Goal: Task Accomplishment & Management: Manage account settings

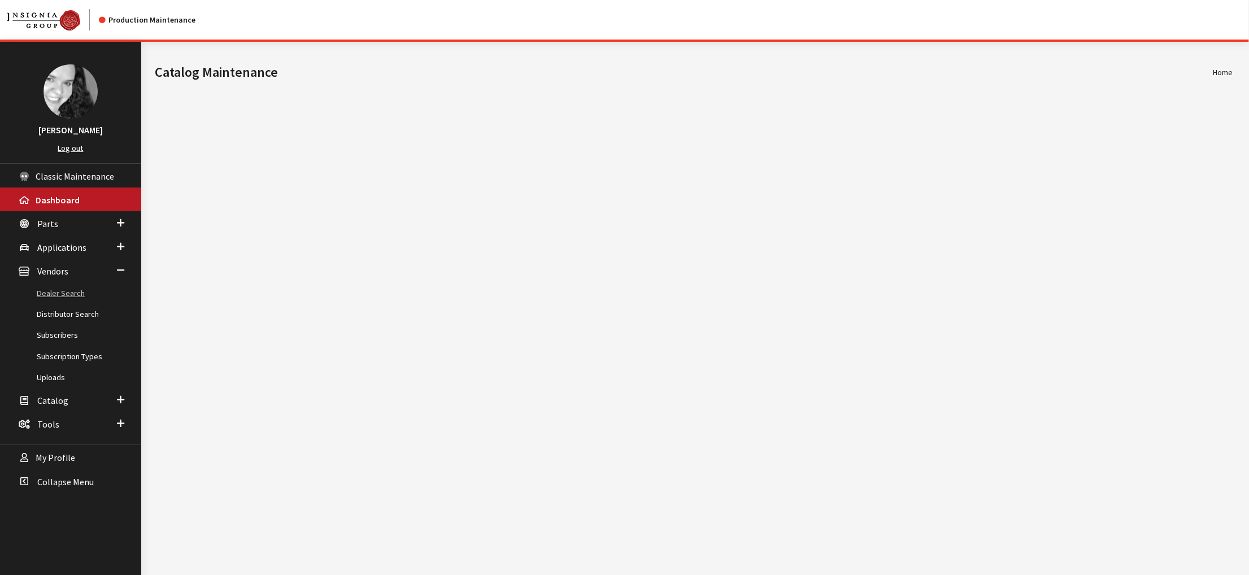
click at [69, 304] on link "Dealer Search" at bounding box center [70, 293] width 141 height 21
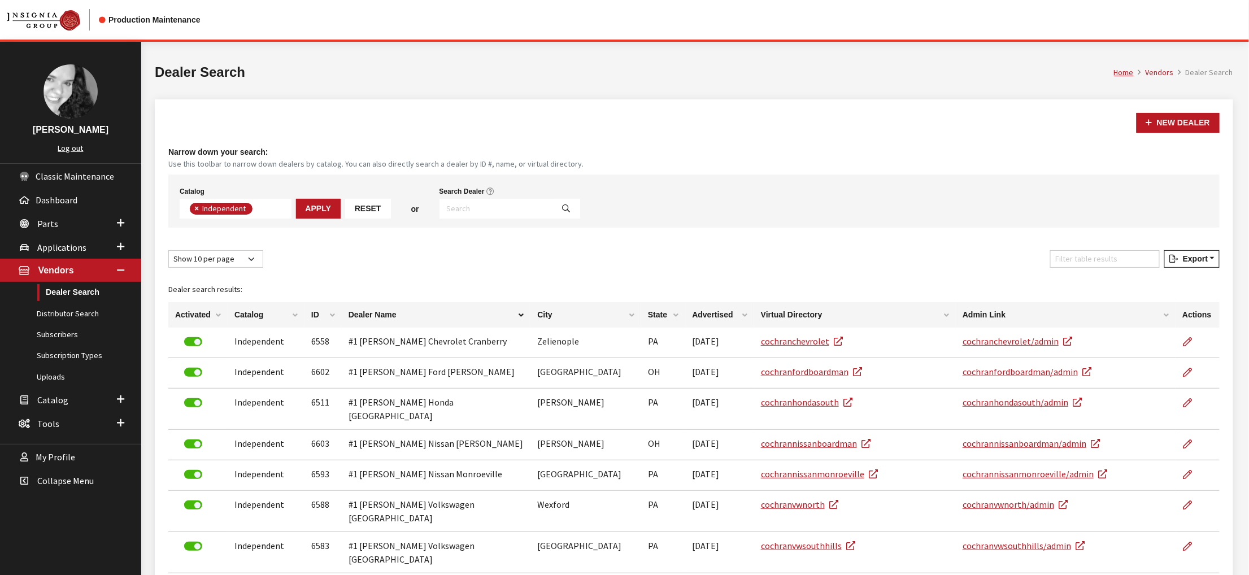
scroll to position [99, 0]
click at [515, 219] on input "Search Dealer" at bounding box center [496, 209] width 114 height 20
type input "3559"
select select
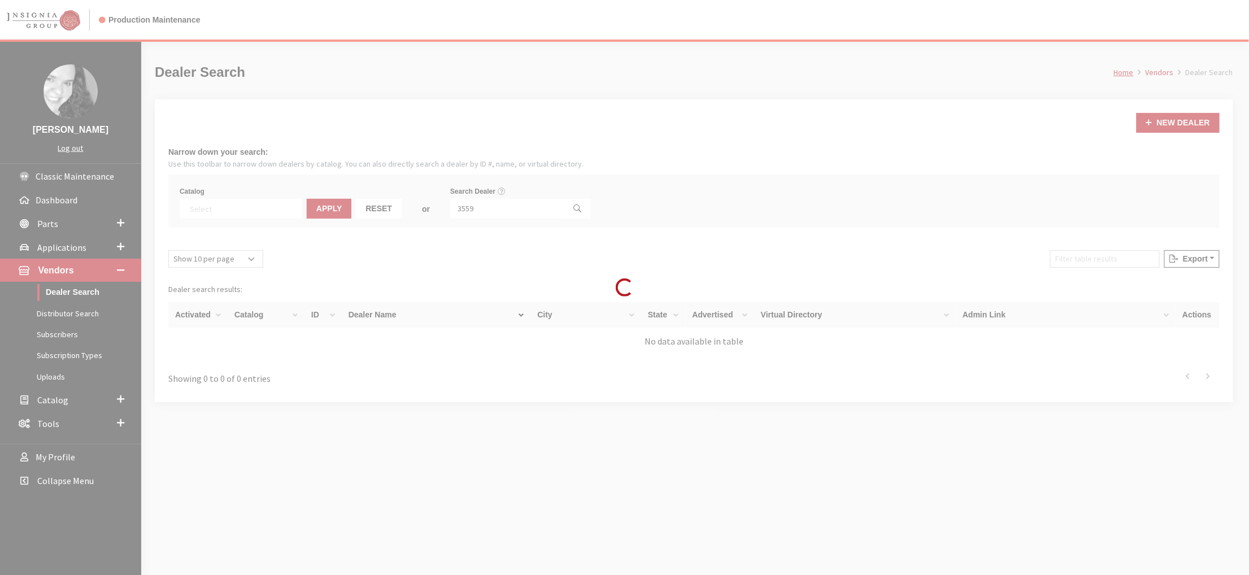
scroll to position [143, 0]
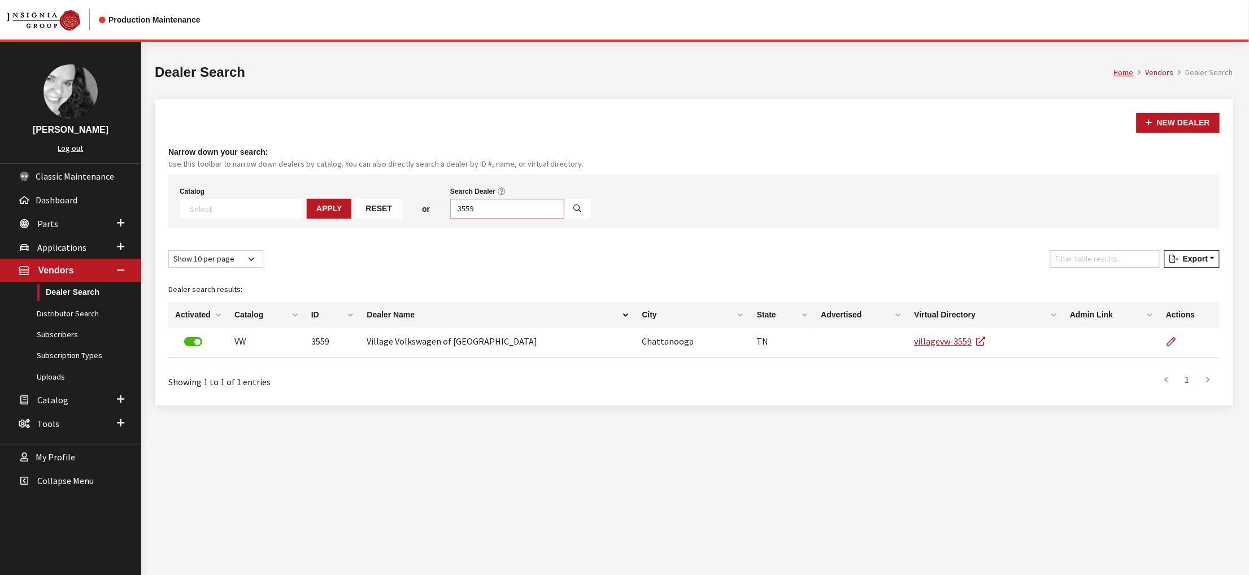
click at [546, 219] on input "3559" at bounding box center [507, 209] width 114 height 20
type input "3611"
select select
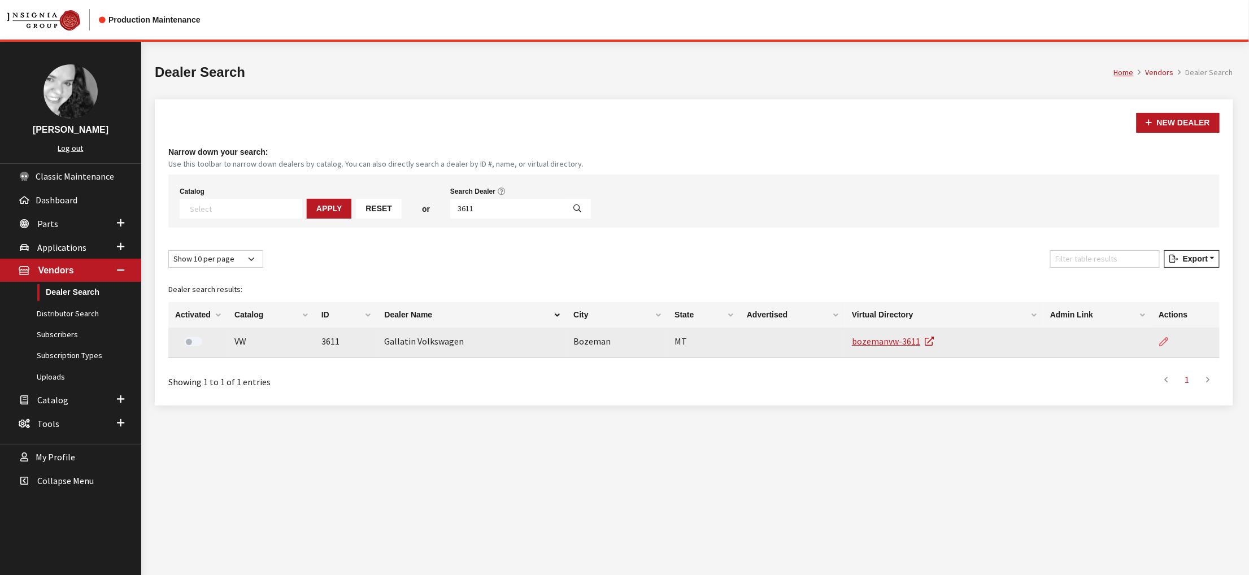
click at [1159, 347] on icon at bounding box center [1163, 342] width 9 height 9
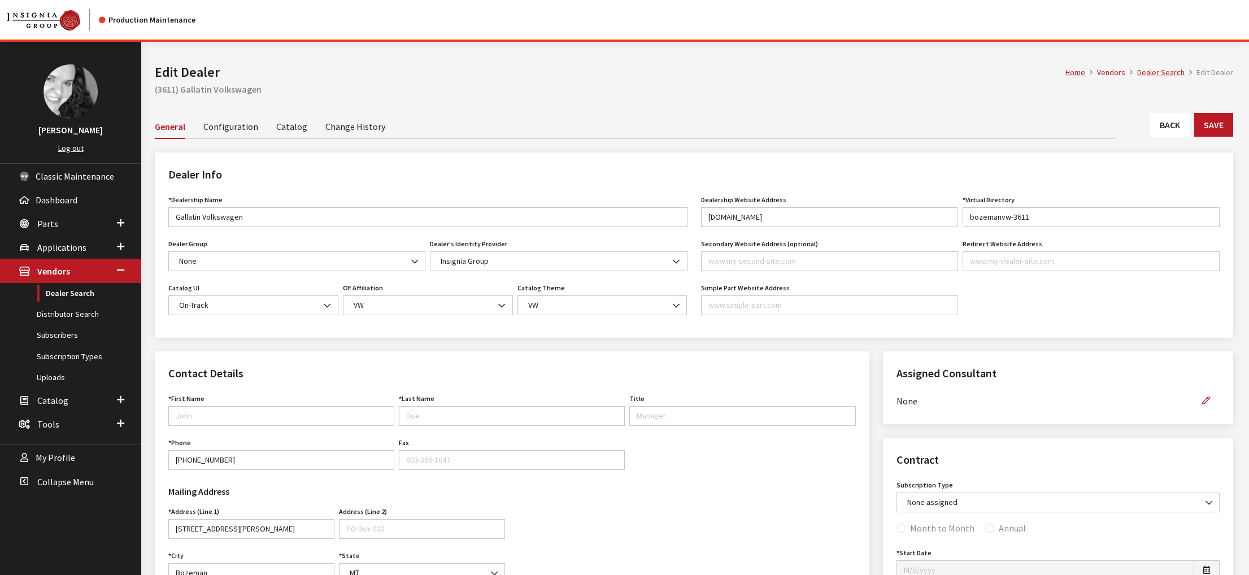
click at [307, 138] on link "Catalog" at bounding box center [291, 126] width 31 height 24
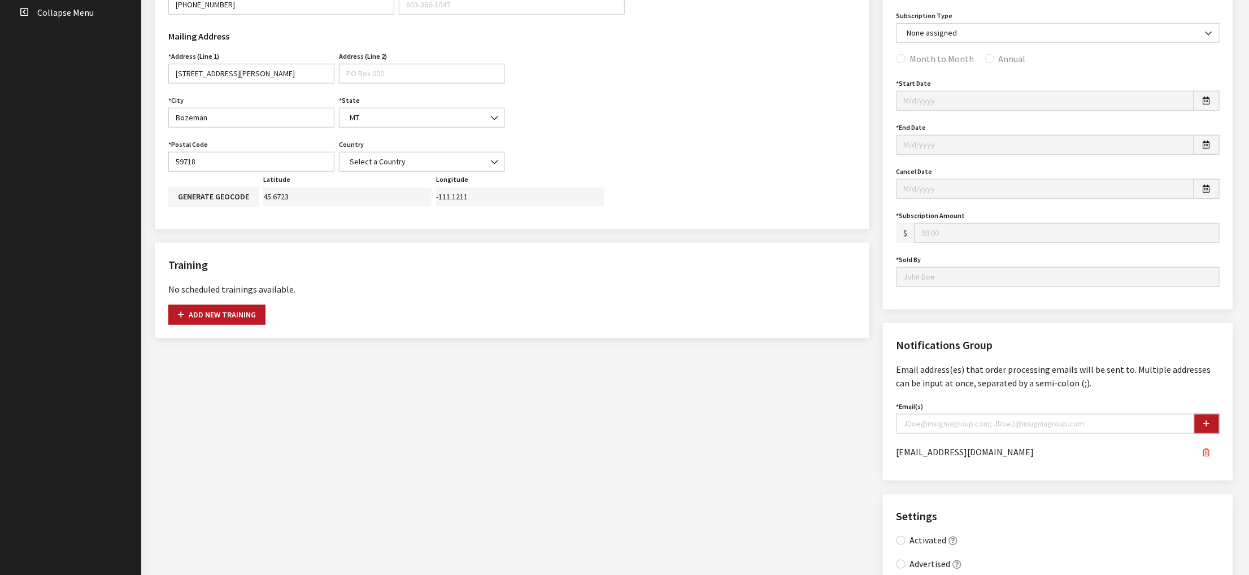
scroll to position [356, 0]
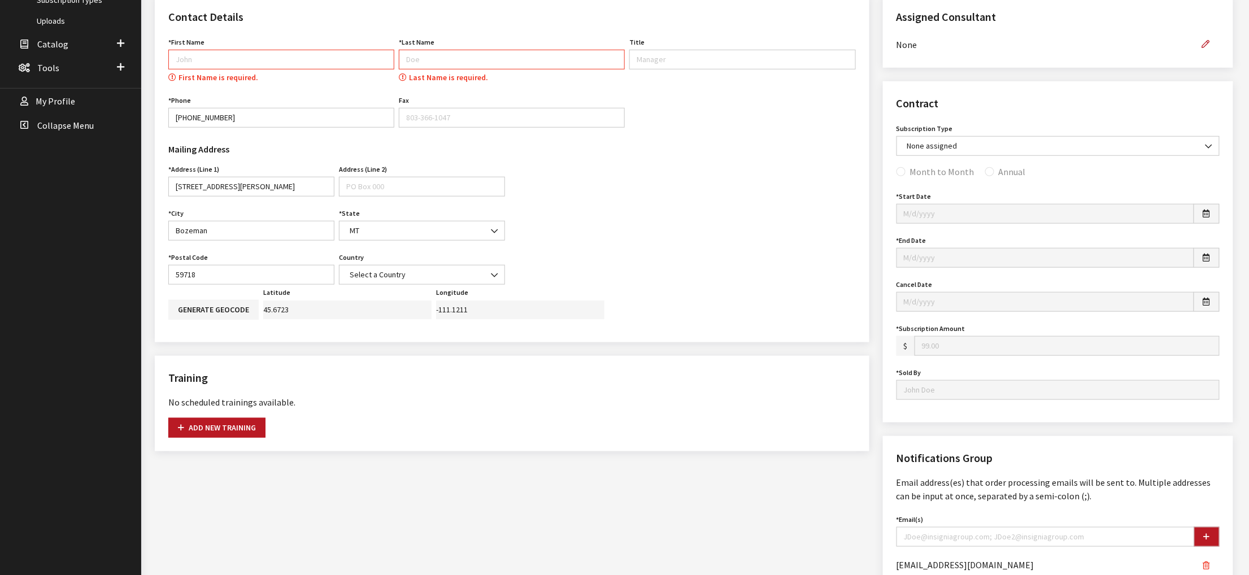
click at [229, 69] on input "First Name" at bounding box center [281, 60] width 226 height 20
type input "Dealer"
click at [1202, 49] on icon "button" at bounding box center [1206, 45] width 8 height 8
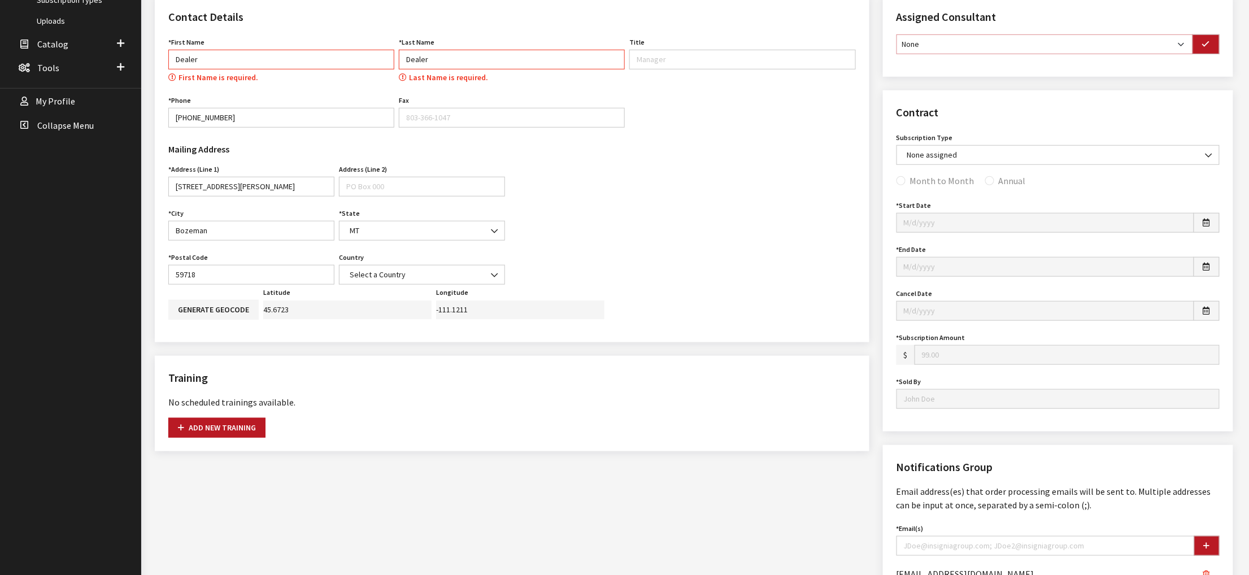
click at [1168, 54] on select "None Brian Gulbrandson Dave West Khrys Dorton Kurt Daugherty Roger Schmidt" at bounding box center [1044, 44] width 296 height 20
select select "30"
click at [900, 54] on select "None Brian Gulbrandson Dave West Khrys Dorton Kurt Daugherty Roger Schmidt" at bounding box center [1044, 44] width 296 height 20
click at [1202, 49] on icon "button" at bounding box center [1206, 45] width 8 height 8
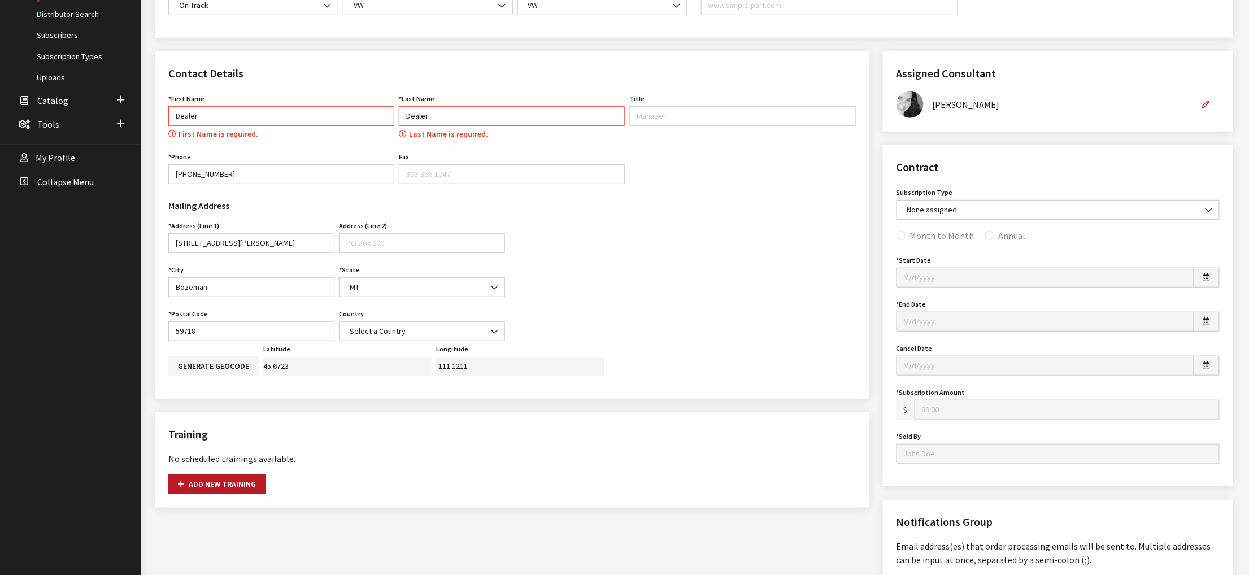
scroll to position [0, 0]
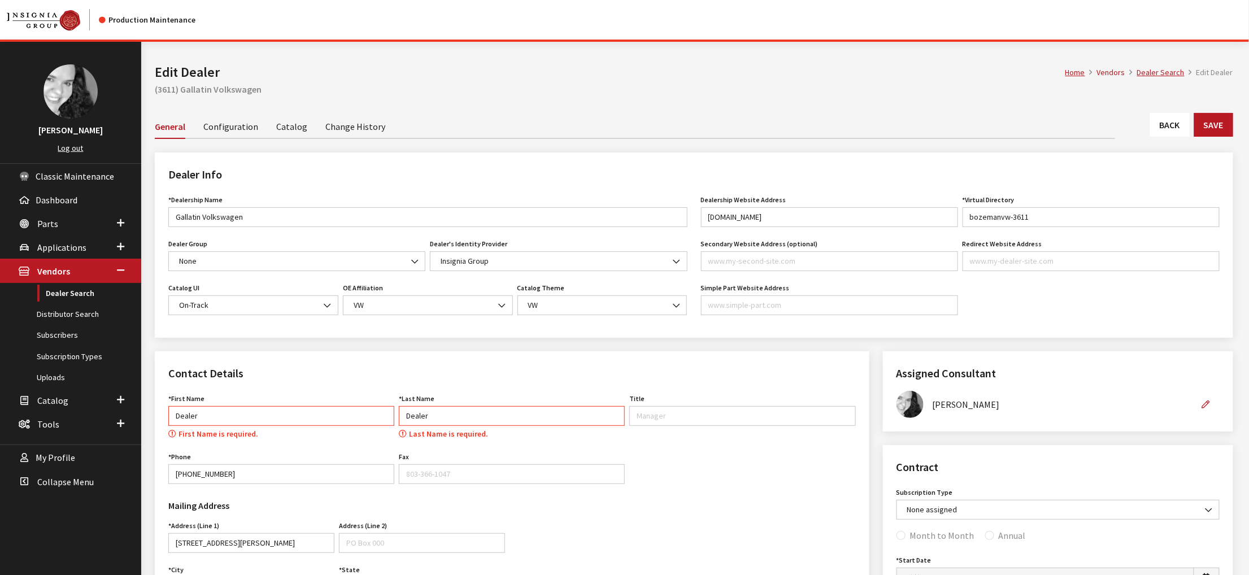
click at [307, 138] on link "Catalog" at bounding box center [291, 126] width 31 height 24
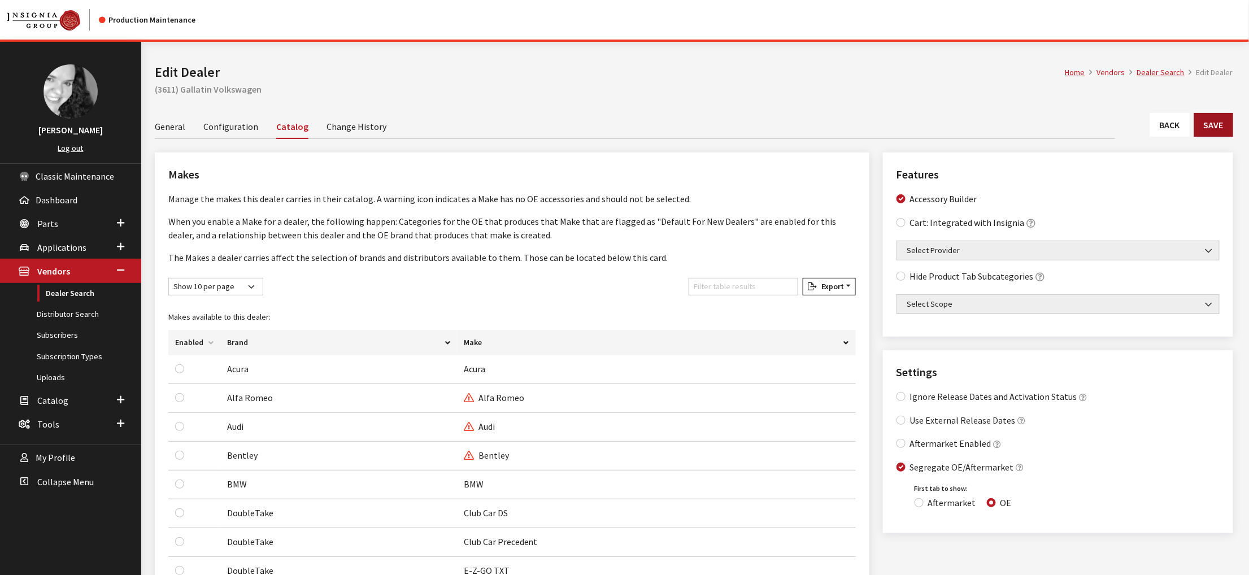
click at [1208, 137] on button "Save" at bounding box center [1213, 125] width 39 height 24
click at [1138, 77] on link "Dealer Search" at bounding box center [1160, 72] width 47 height 10
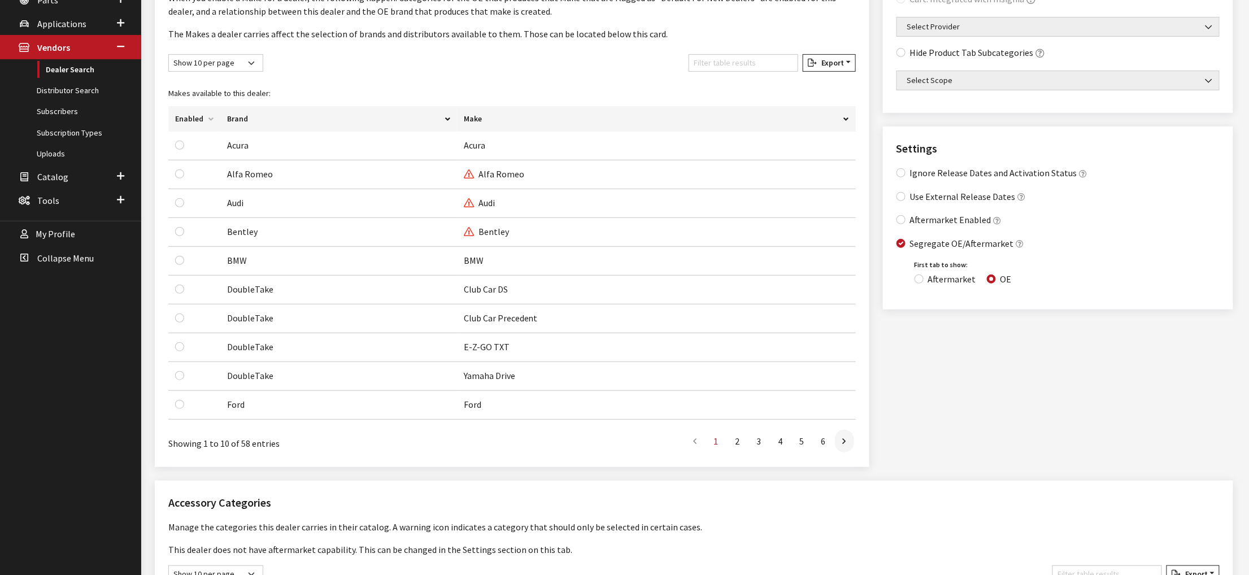
scroll to position [167, 0]
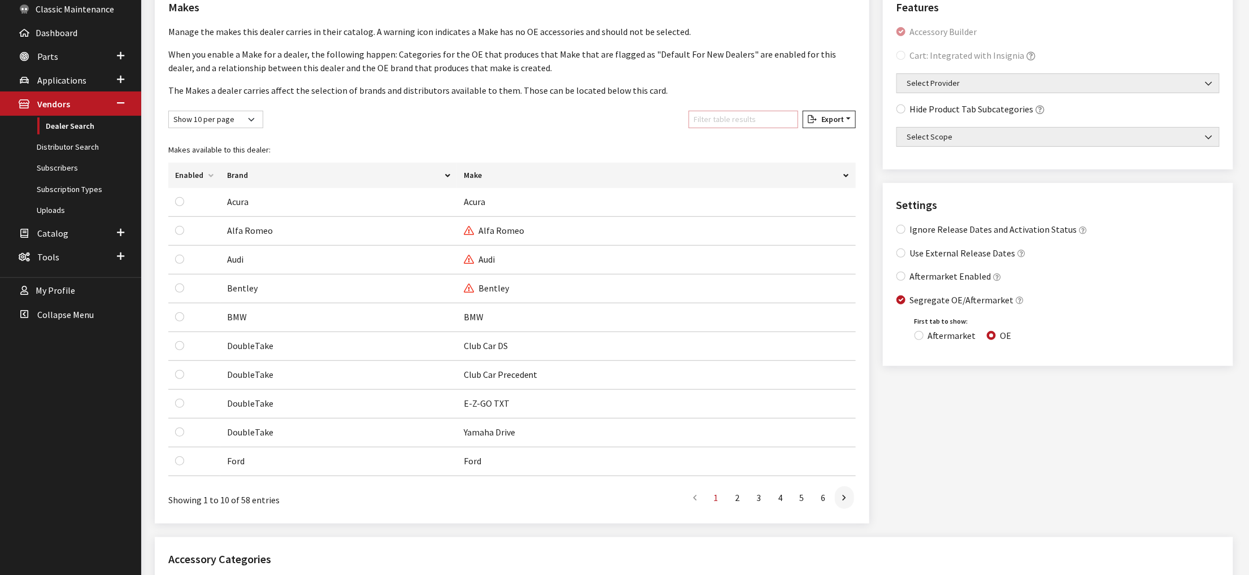
click at [731, 128] on input "Filter table results" at bounding box center [743, 120] width 110 height 18
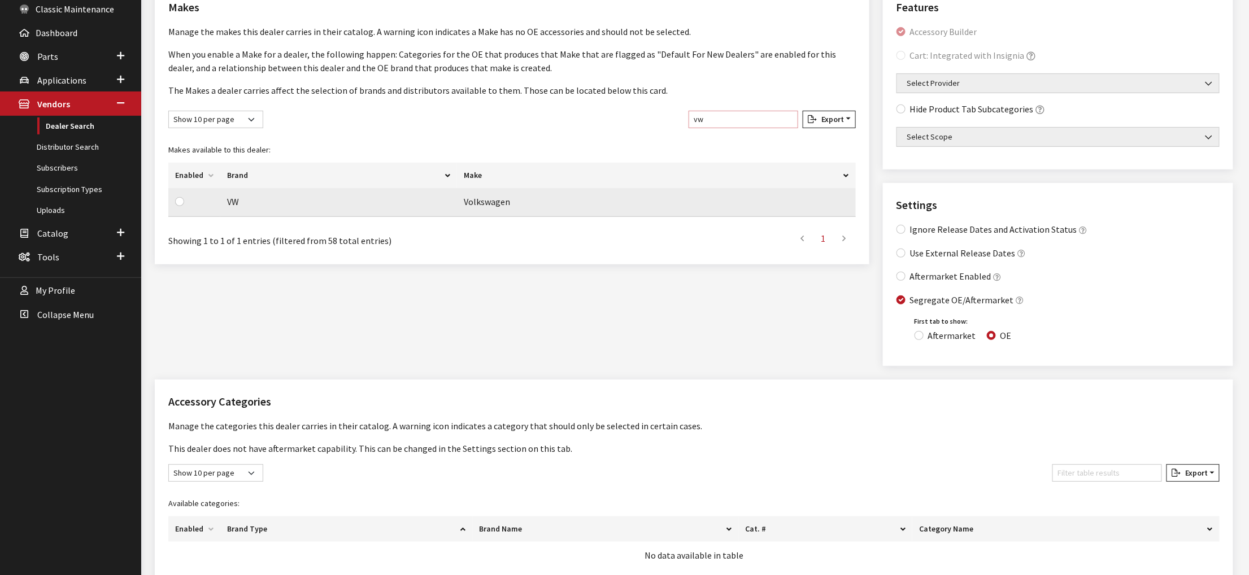
type input "vw"
click at [184, 206] on input "checkbox" at bounding box center [179, 201] width 9 height 9
checkbox input "true"
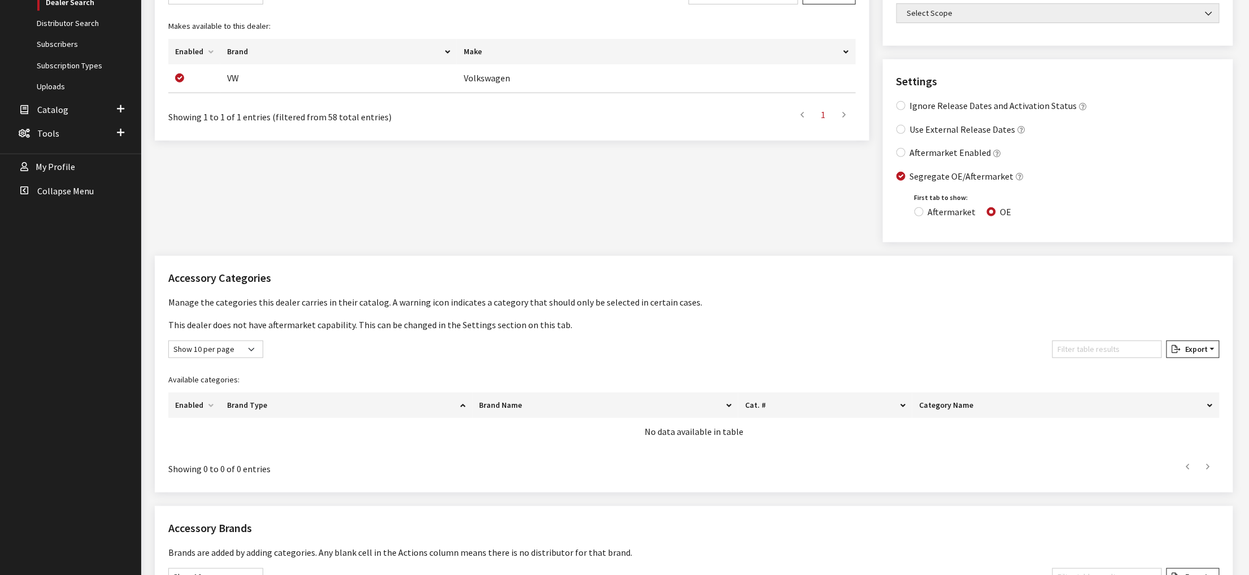
scroll to position [8, 0]
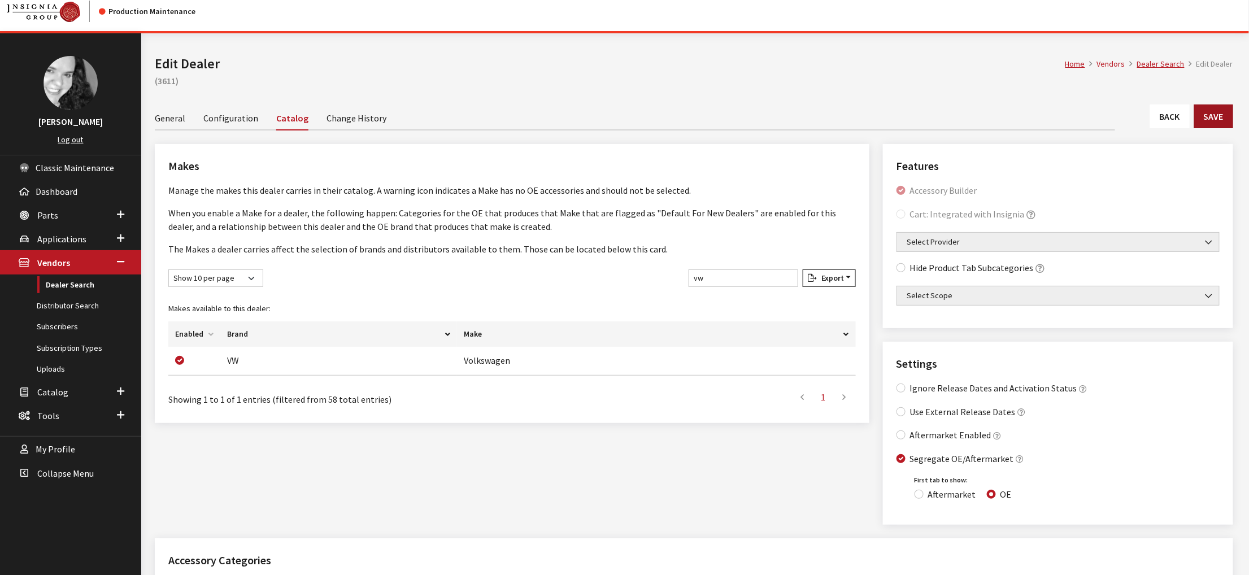
click at [1210, 128] on button "Save" at bounding box center [1213, 116] width 39 height 24
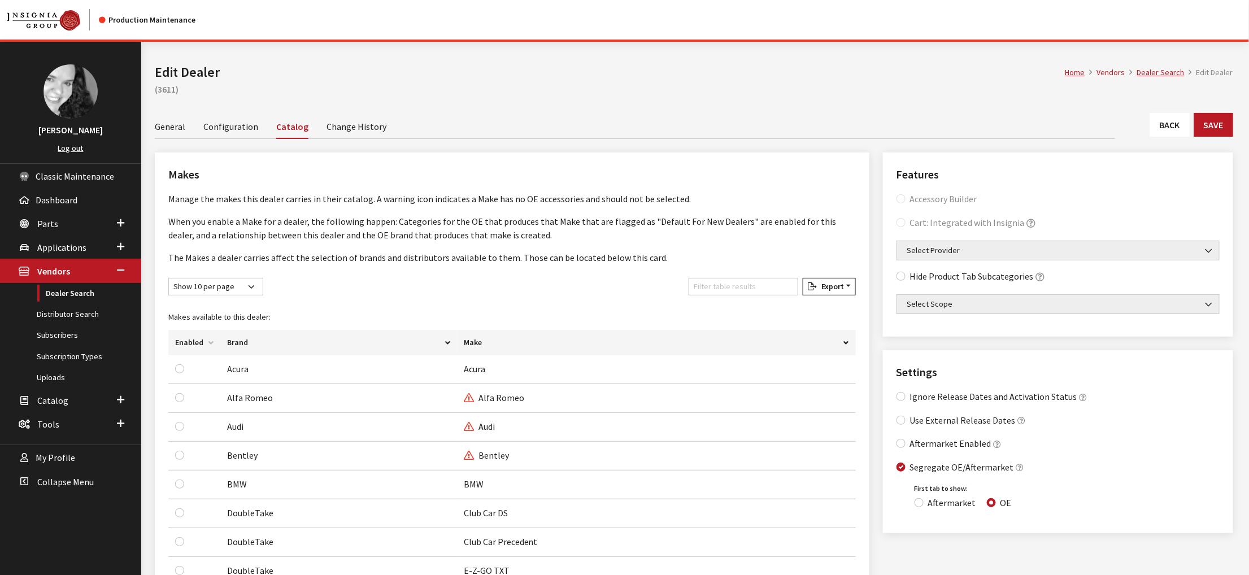
click at [1155, 137] on link "Back" at bounding box center [1170, 125] width 40 height 24
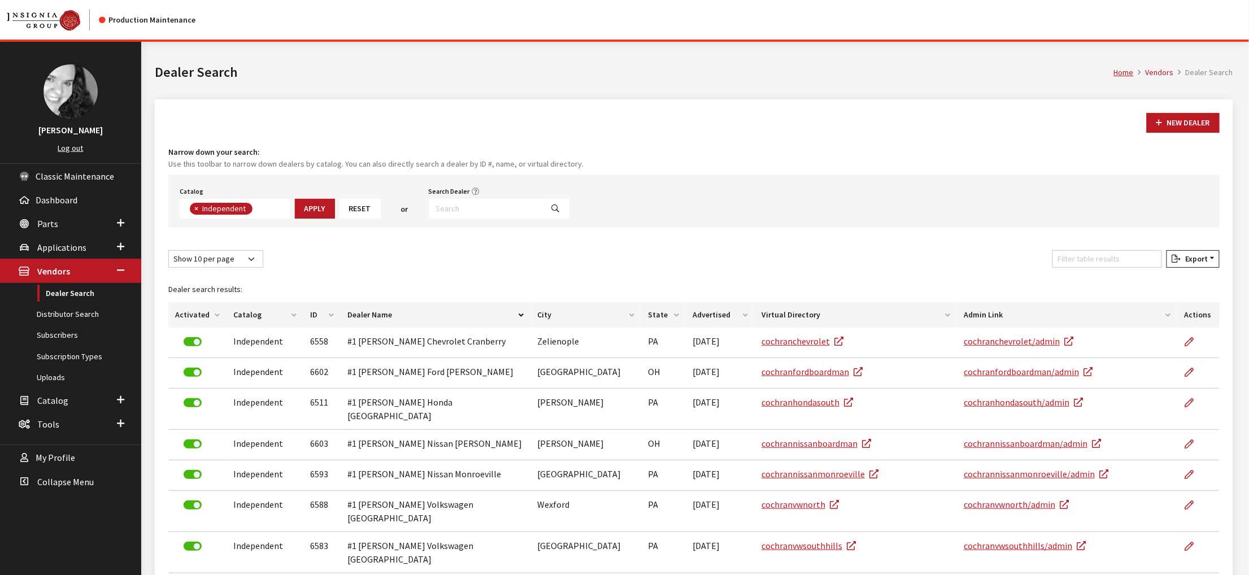
scroll to position [99, 0]
click at [543, 219] on input "Search Dealer" at bounding box center [486, 209] width 114 height 20
type input "3611"
select select
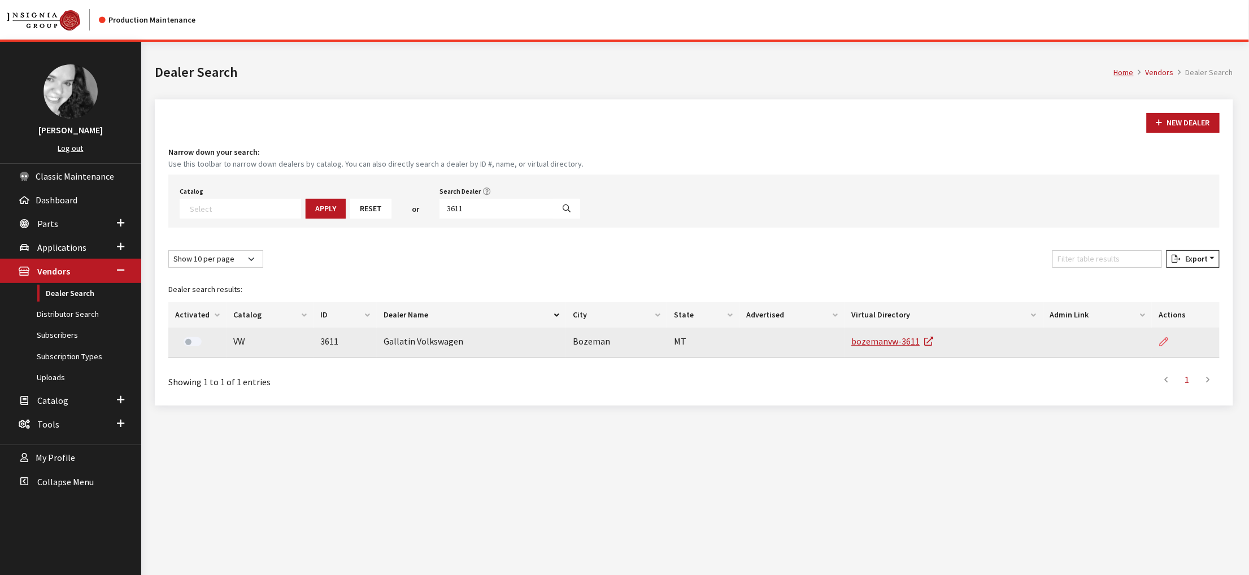
click at [1159, 347] on icon at bounding box center [1163, 342] width 9 height 9
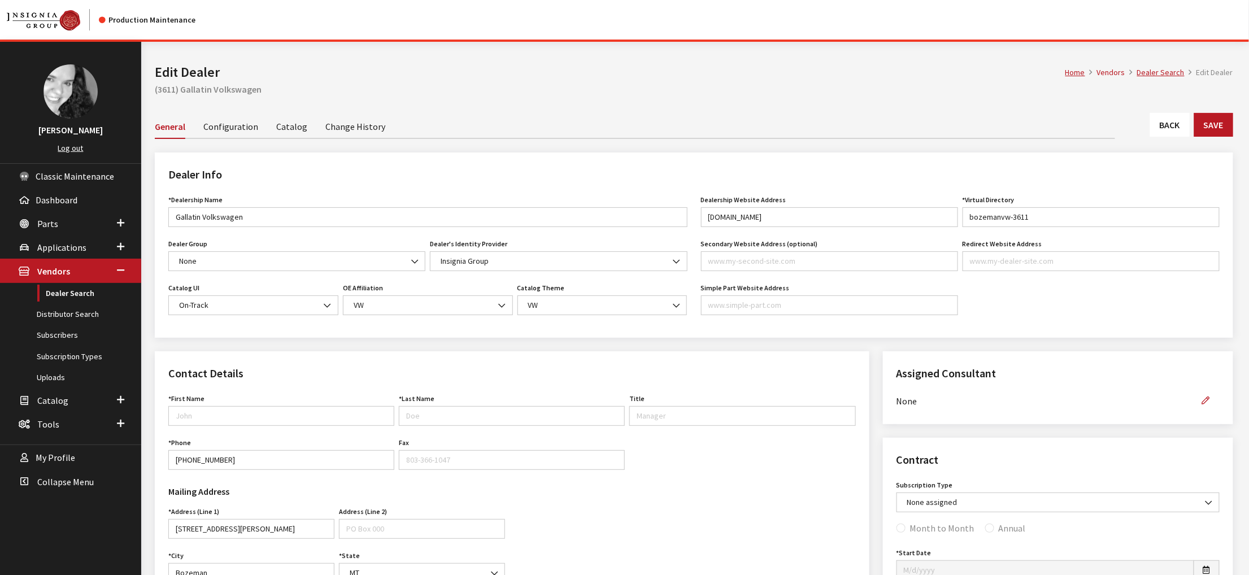
click at [377, 138] on link "Change History" at bounding box center [355, 126] width 60 height 24
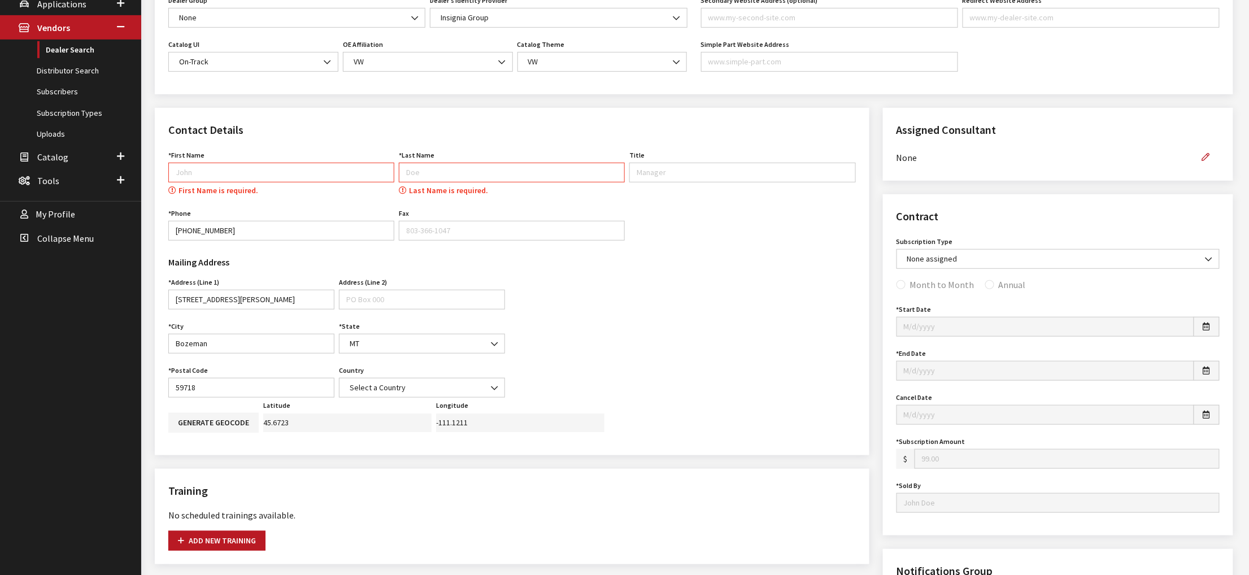
scroll to position [187, 0]
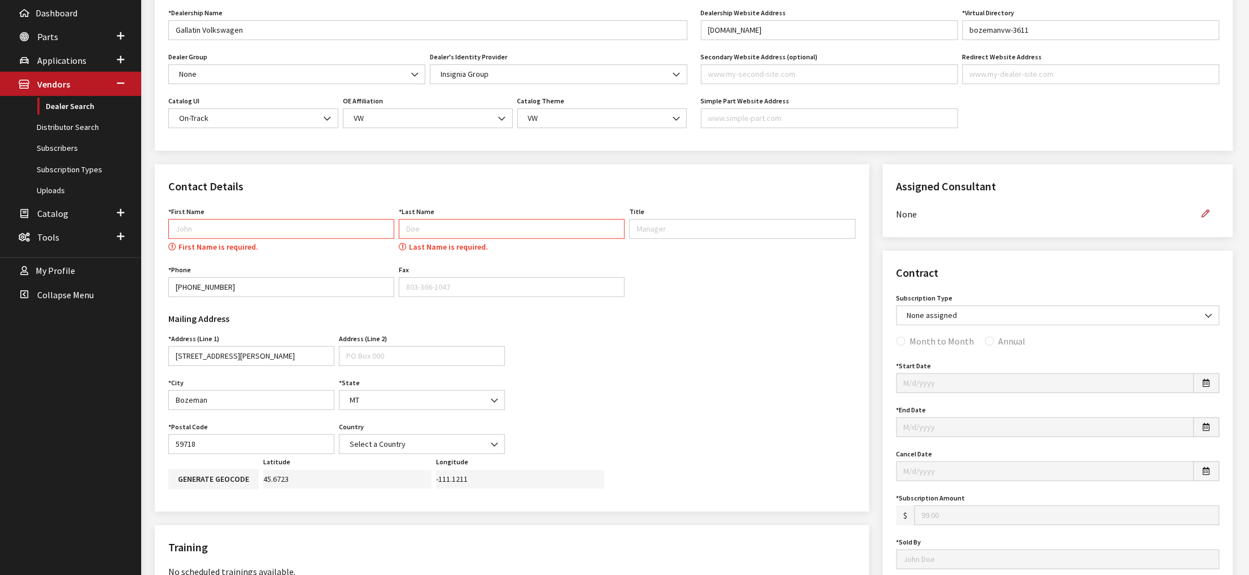
click at [257, 239] on input "First Name" at bounding box center [281, 229] width 226 height 20
type input "Dealer"
click at [1202, 218] on icon "button" at bounding box center [1206, 214] width 8 height 8
click at [1160, 224] on select "None [PERSON_NAME] [PERSON_NAME] [PERSON_NAME] [PERSON_NAME] [PERSON_NAME]" at bounding box center [1044, 214] width 296 height 20
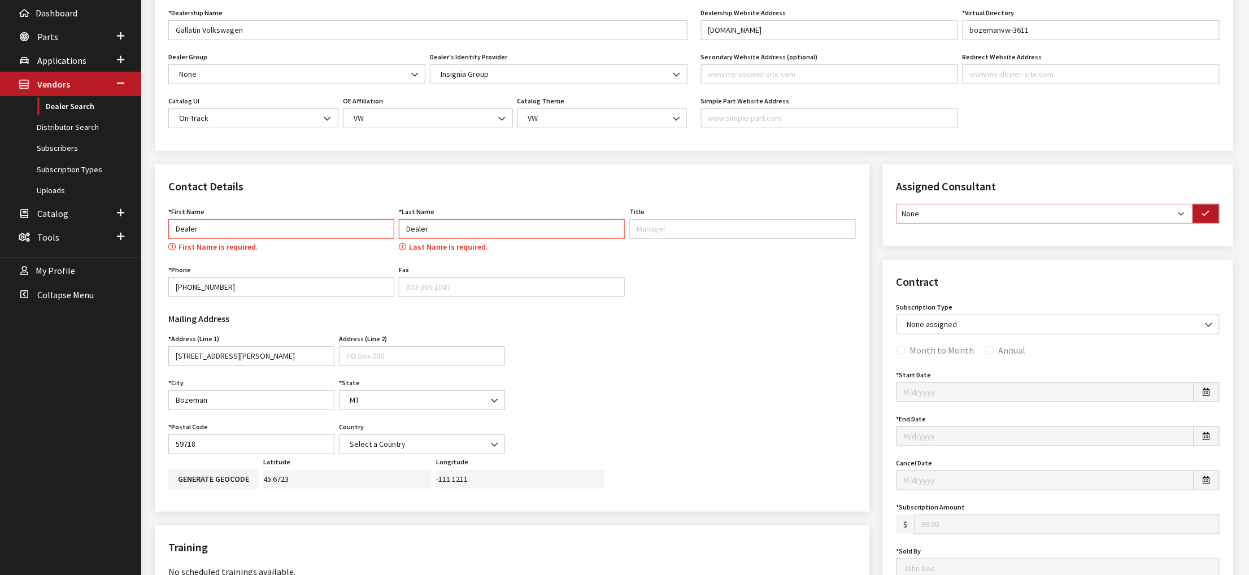
select select "30"
click at [900, 224] on select "None [PERSON_NAME] [PERSON_NAME] [PERSON_NAME] [PERSON_NAME] [PERSON_NAME]" at bounding box center [1044, 214] width 296 height 20
click at [1203, 224] on button "button" at bounding box center [1205, 214] width 27 height 20
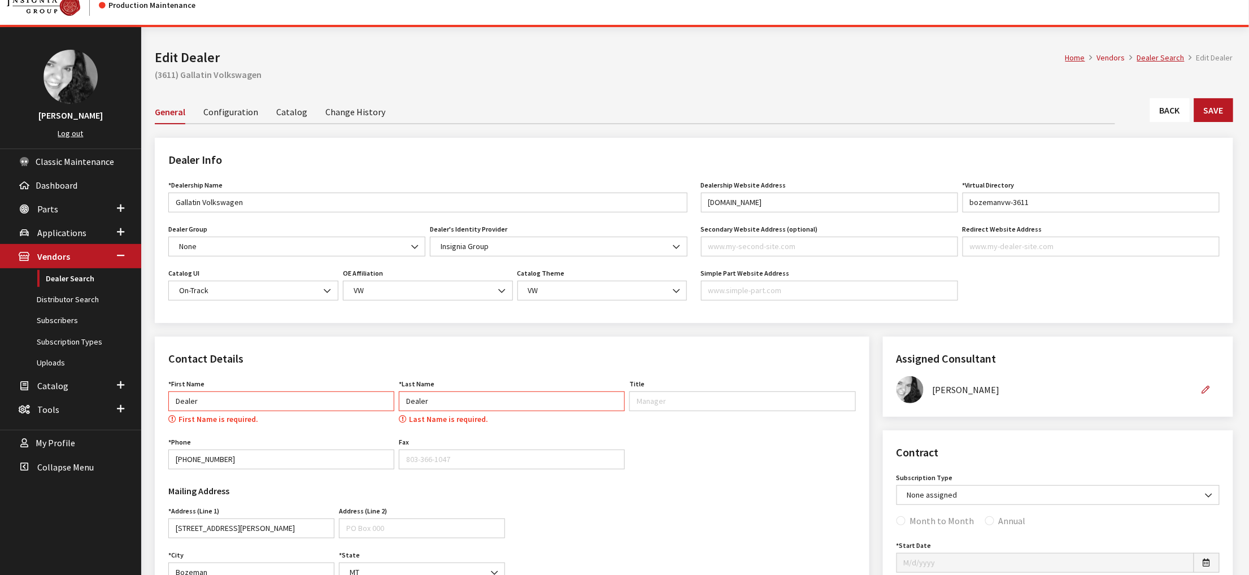
scroll to position [0, 0]
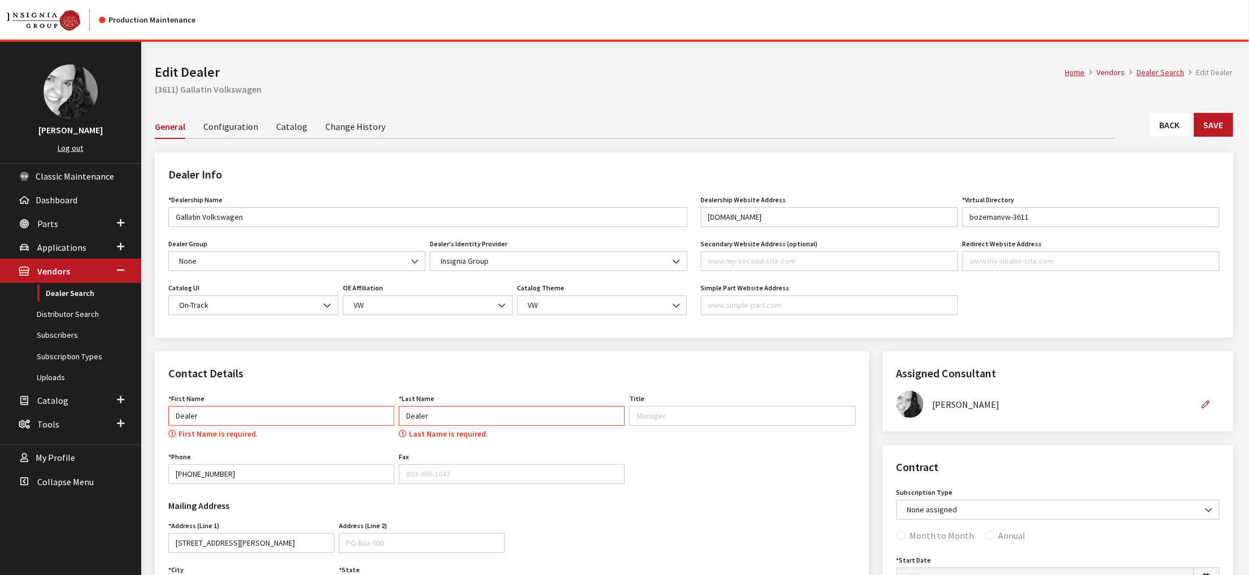
click at [385, 137] on link "Change History" at bounding box center [355, 126] width 60 height 24
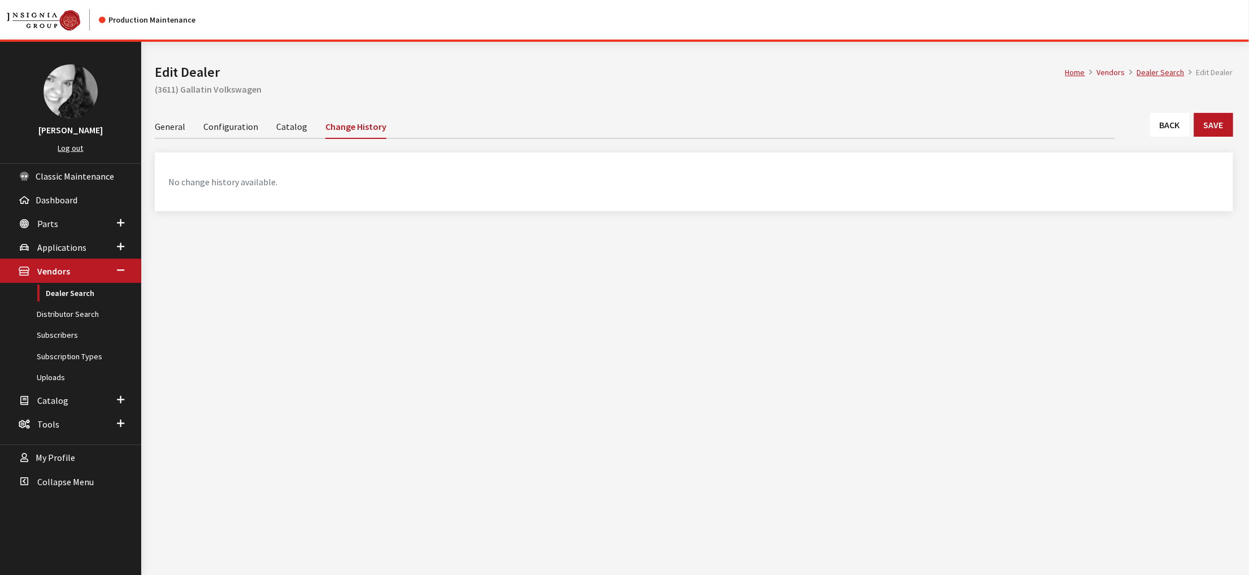
click at [185, 138] on link "General" at bounding box center [170, 126] width 30 height 24
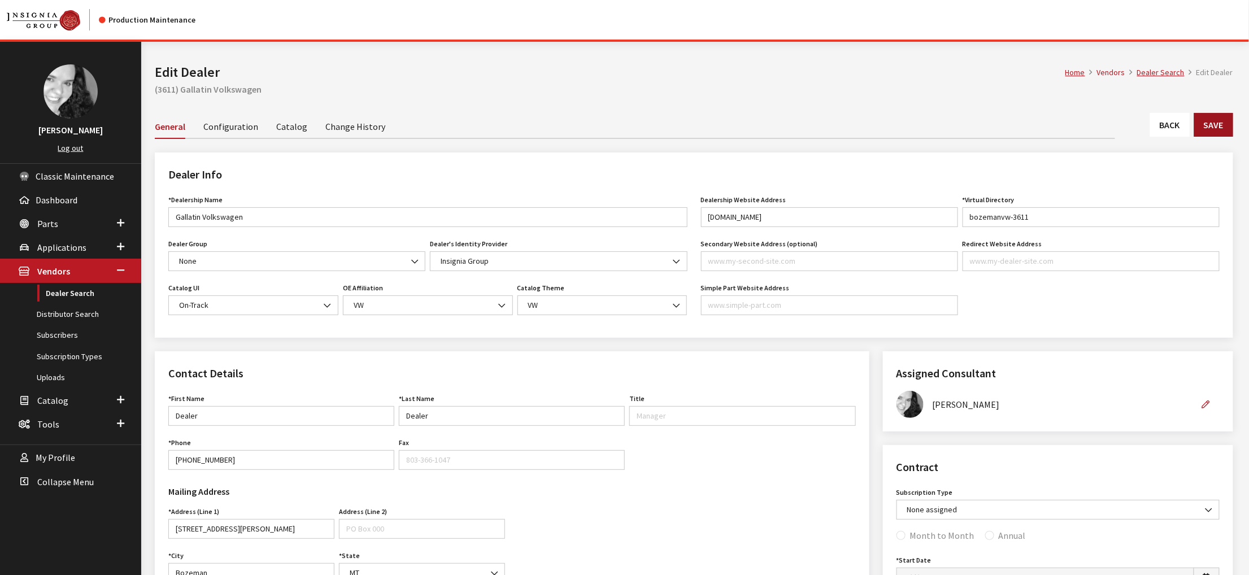
click at [1199, 137] on button "Save" at bounding box center [1213, 125] width 39 height 24
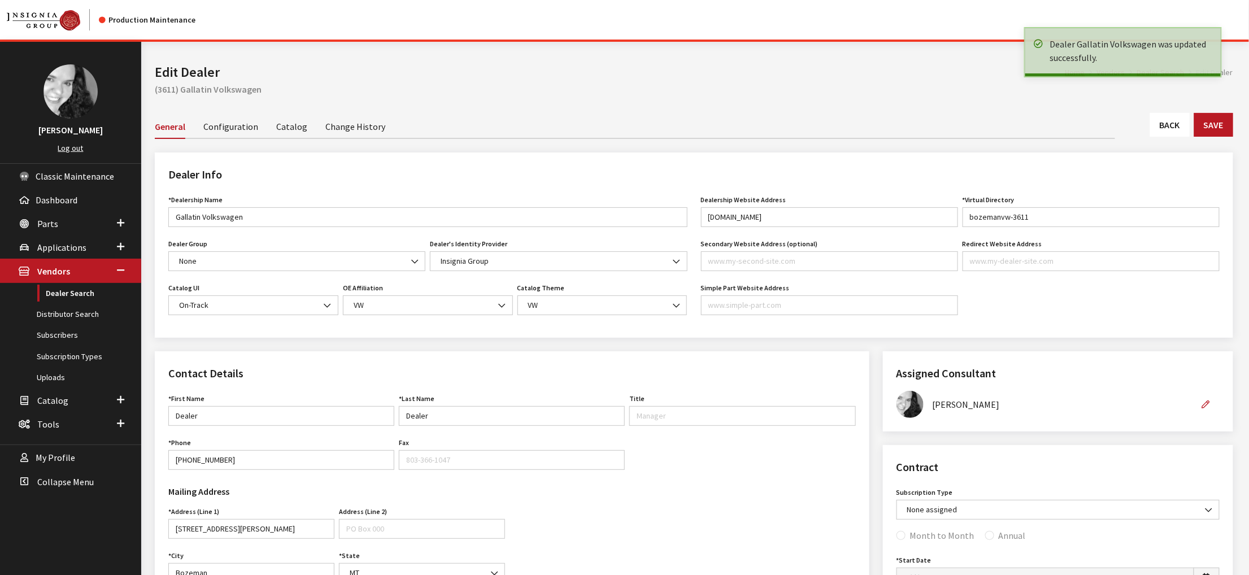
click at [307, 138] on link "Catalog" at bounding box center [291, 126] width 31 height 24
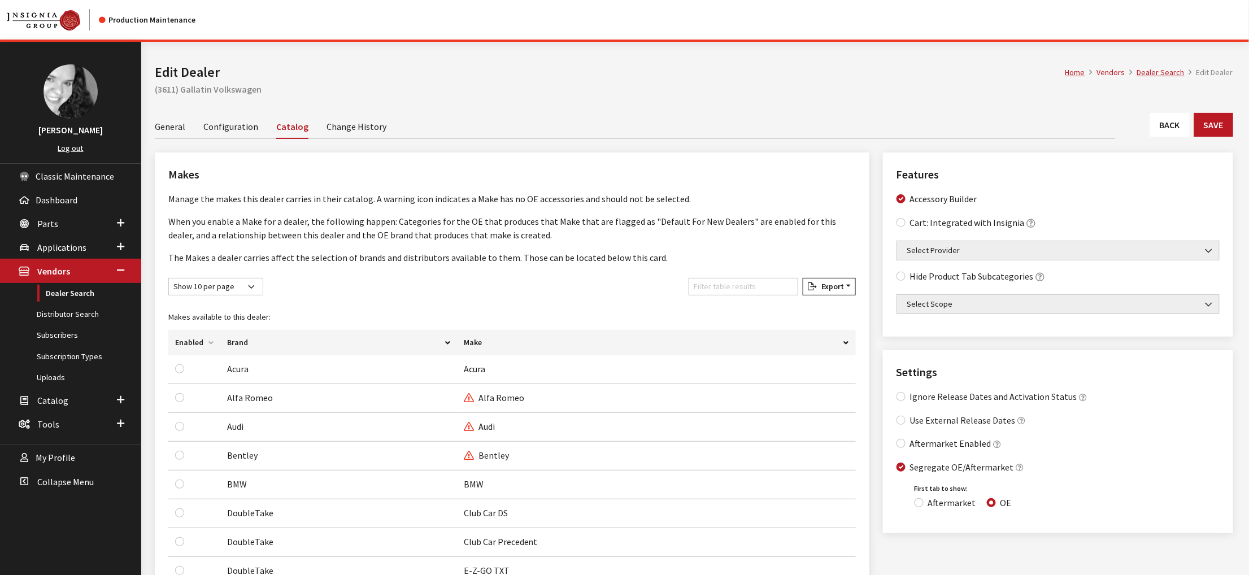
click at [158, 138] on link "General" at bounding box center [170, 126] width 30 height 24
